Goal: Find specific page/section: Find specific page/section

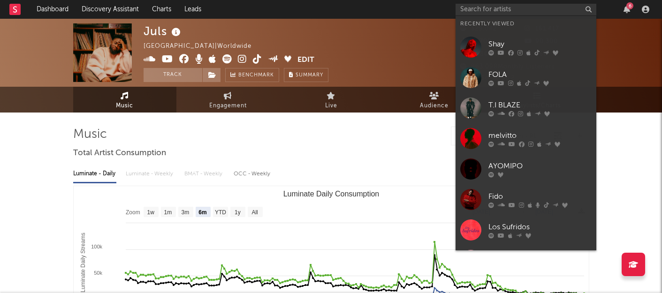
select select "6m"
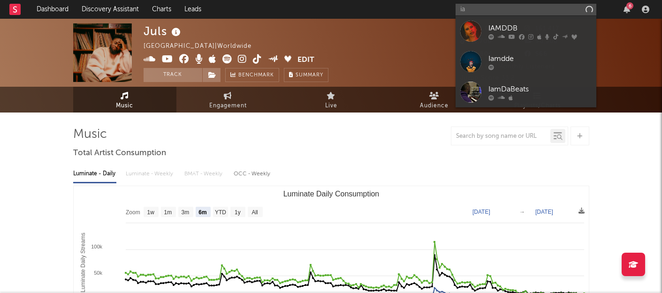
type input "i"
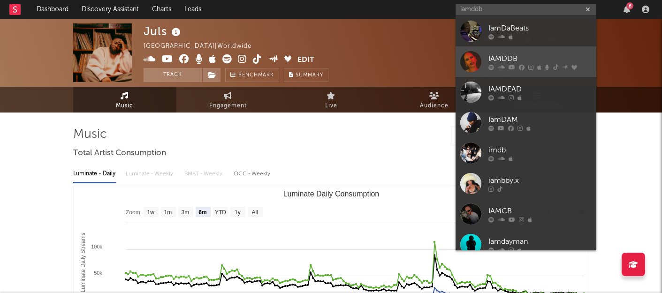
type input "iamddb"
click at [516, 69] on div at bounding box center [540, 67] width 103 height 6
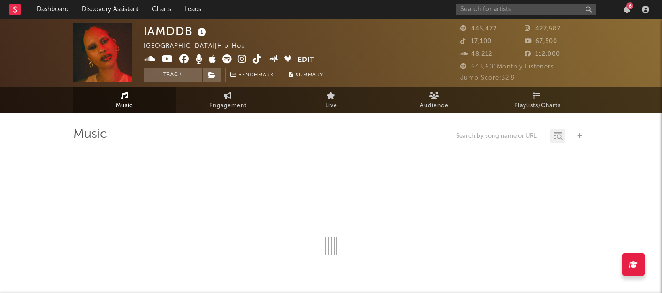
select select "6m"
